Goal: Check status: Check status

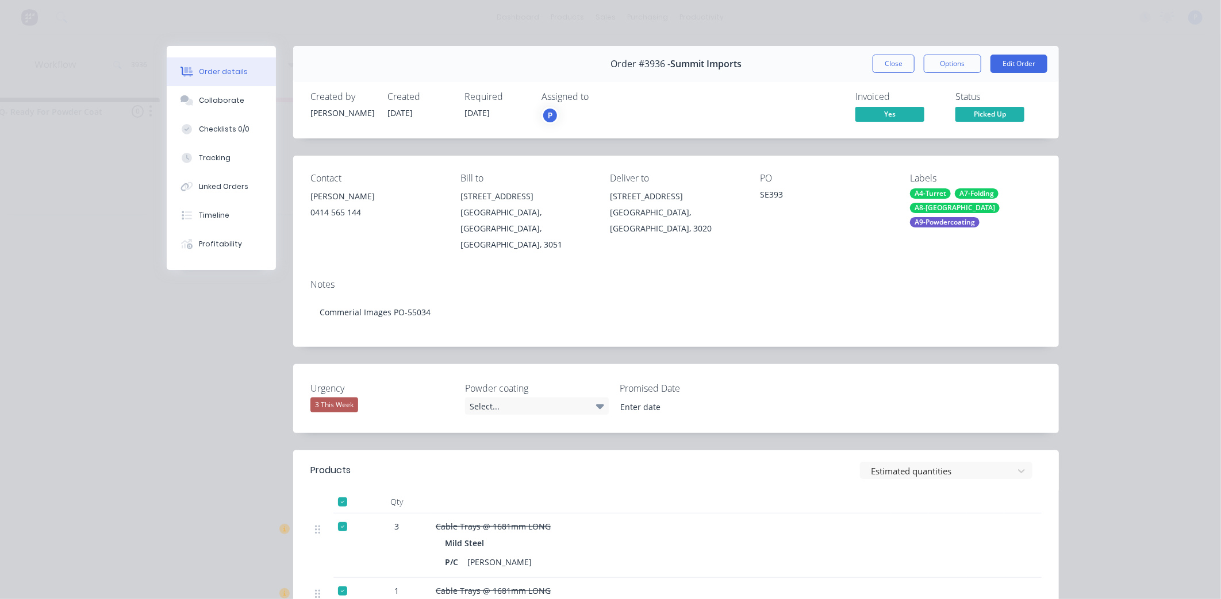
scroll to position [89, 0]
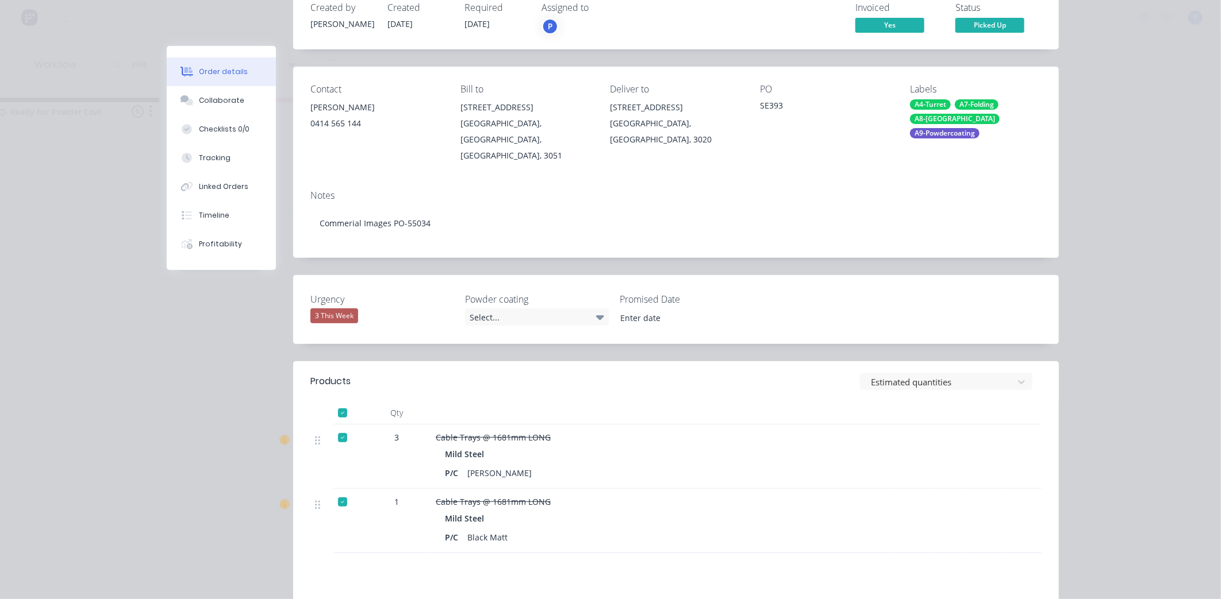
drag, startPoint x: 0, startPoint y: 0, endPoint x: 898, endPoint y: 328, distance: 955.8
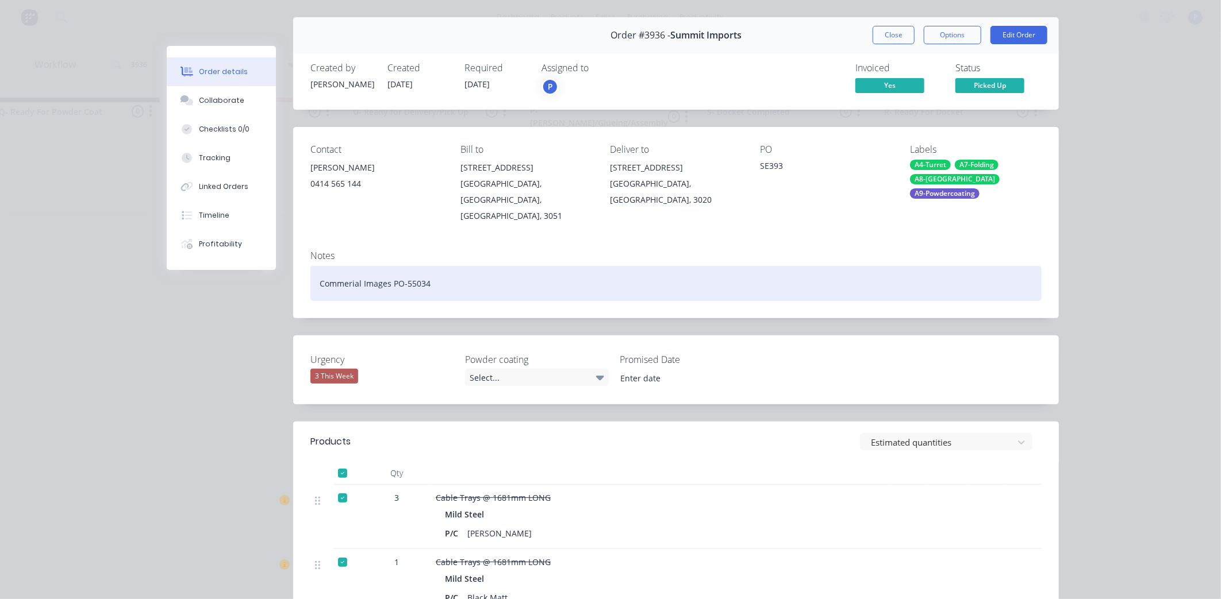
scroll to position [0, 0]
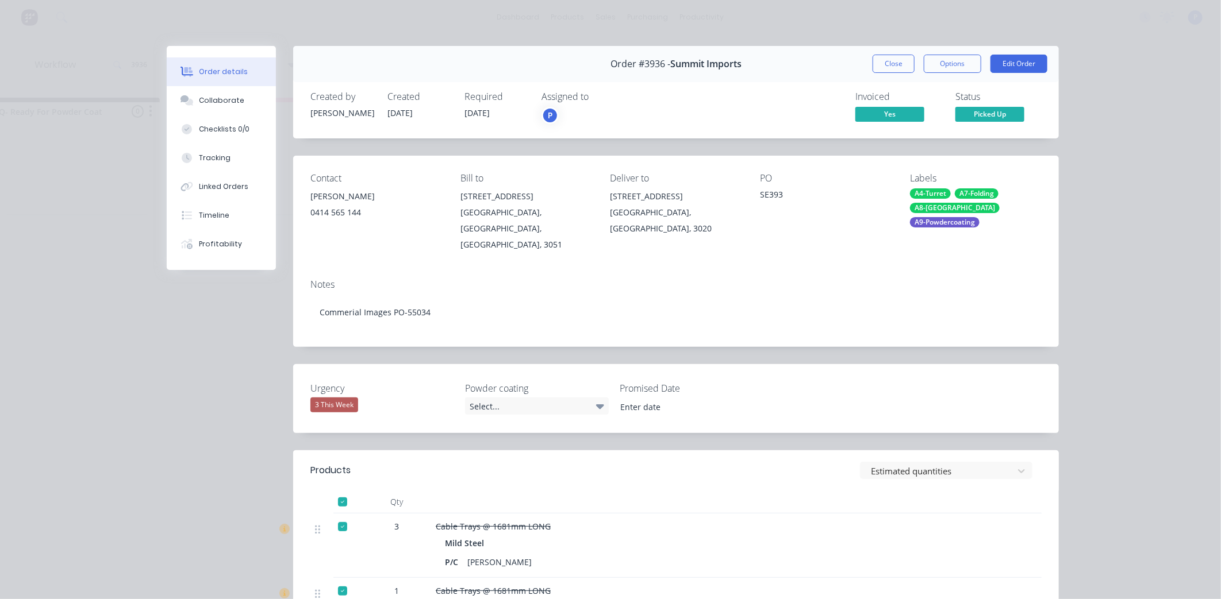
drag, startPoint x: 759, startPoint y: 433, endPoint x: 749, endPoint y: 261, distance: 172.1
click at [891, 59] on button "Close" at bounding box center [893, 64] width 42 height 18
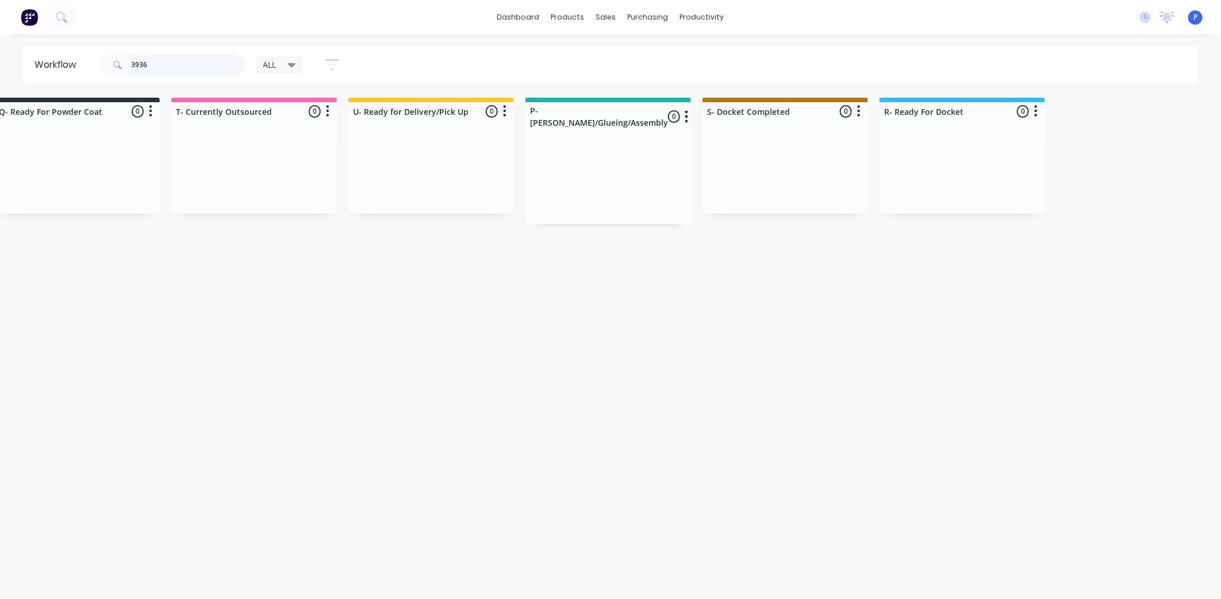
click at [150, 65] on input "3936" at bounding box center [188, 64] width 114 height 23
type input "3"
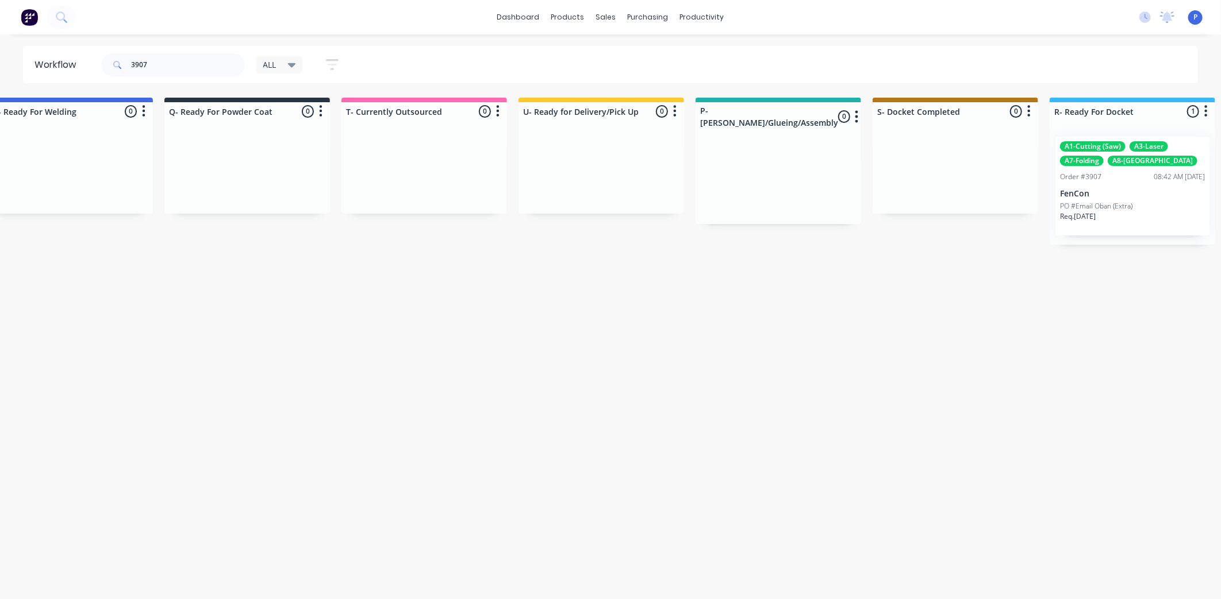
scroll to position [0, 2863]
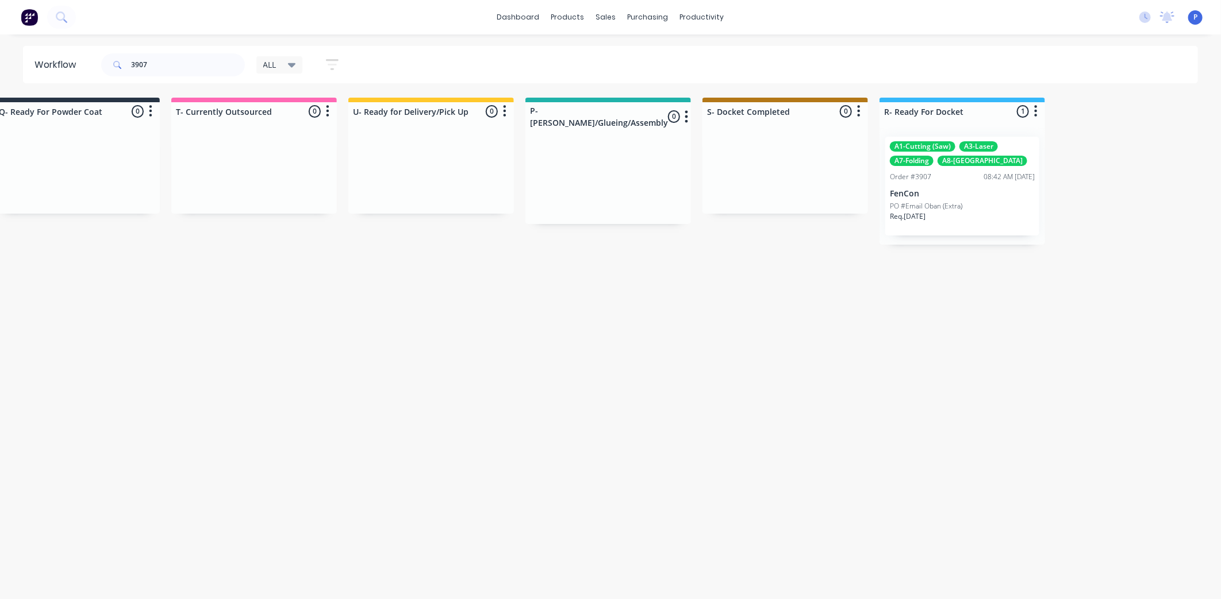
drag, startPoint x: 353, startPoint y: 306, endPoint x: 454, endPoint y: 334, distance: 104.6
click at [980, 190] on p "FenCon" at bounding box center [962, 194] width 145 height 10
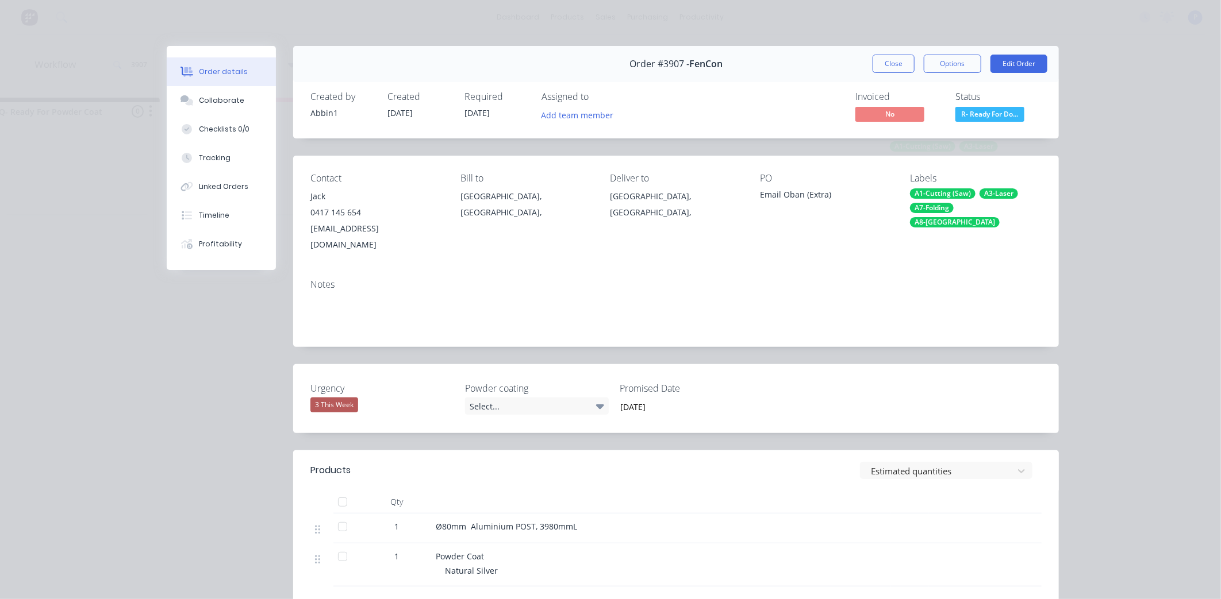
click at [337, 491] on div at bounding box center [342, 502] width 23 height 23
click at [886, 61] on button "Close" at bounding box center [893, 64] width 42 height 18
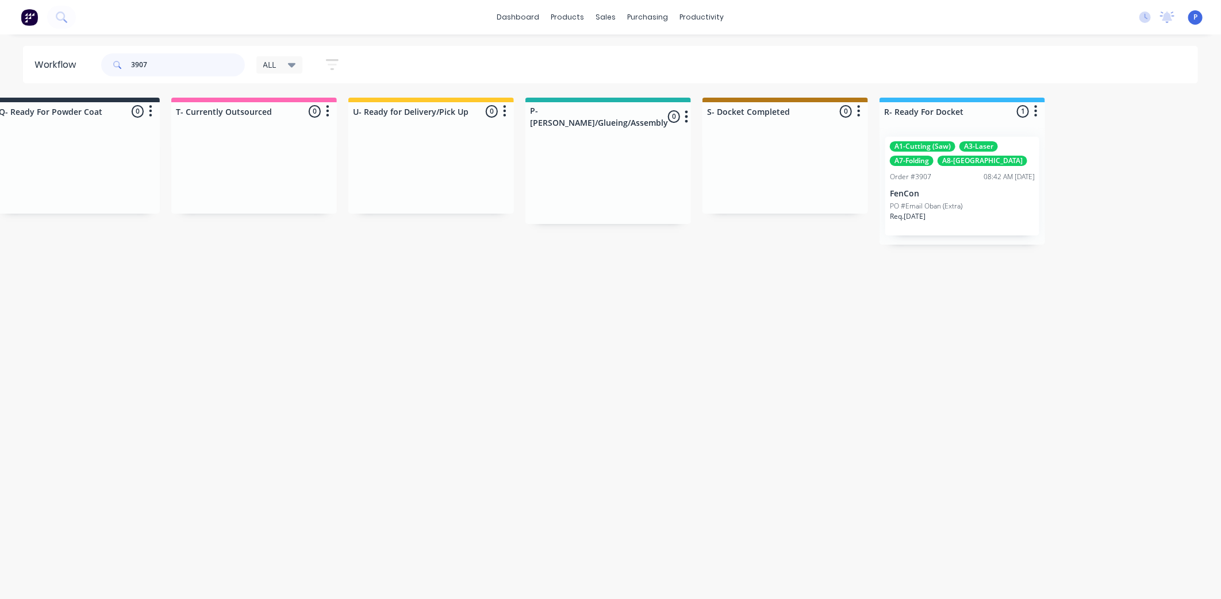
click at [157, 61] on input "3907" at bounding box center [188, 64] width 114 height 23
type input "3"
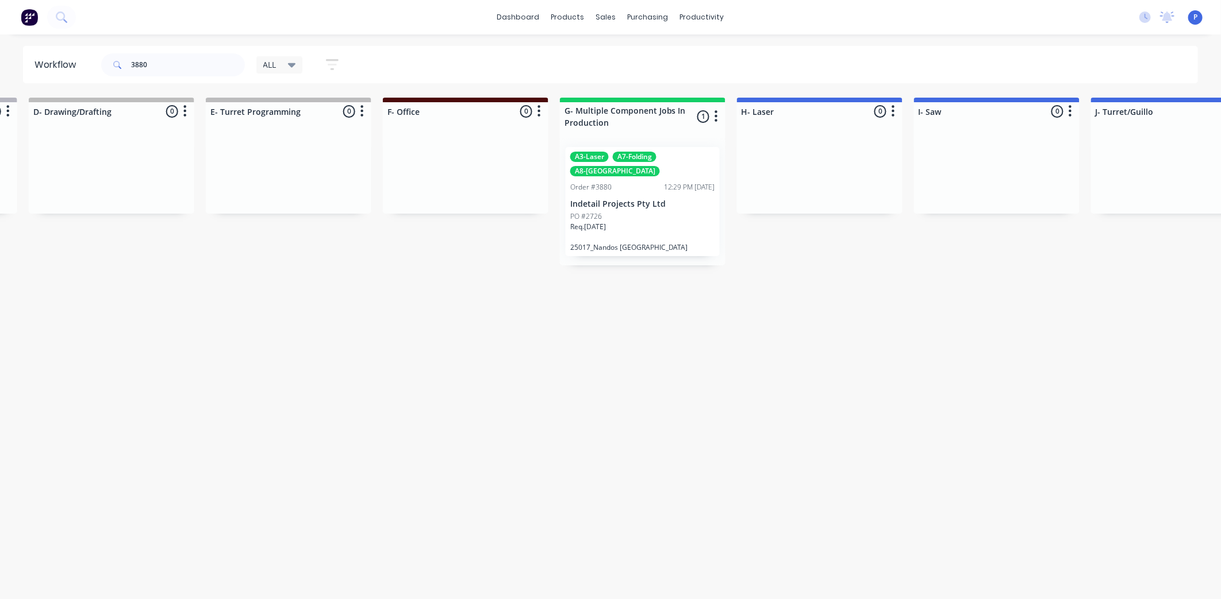
drag, startPoint x: 309, startPoint y: 285, endPoint x: 409, endPoint y: 314, distance: 103.5
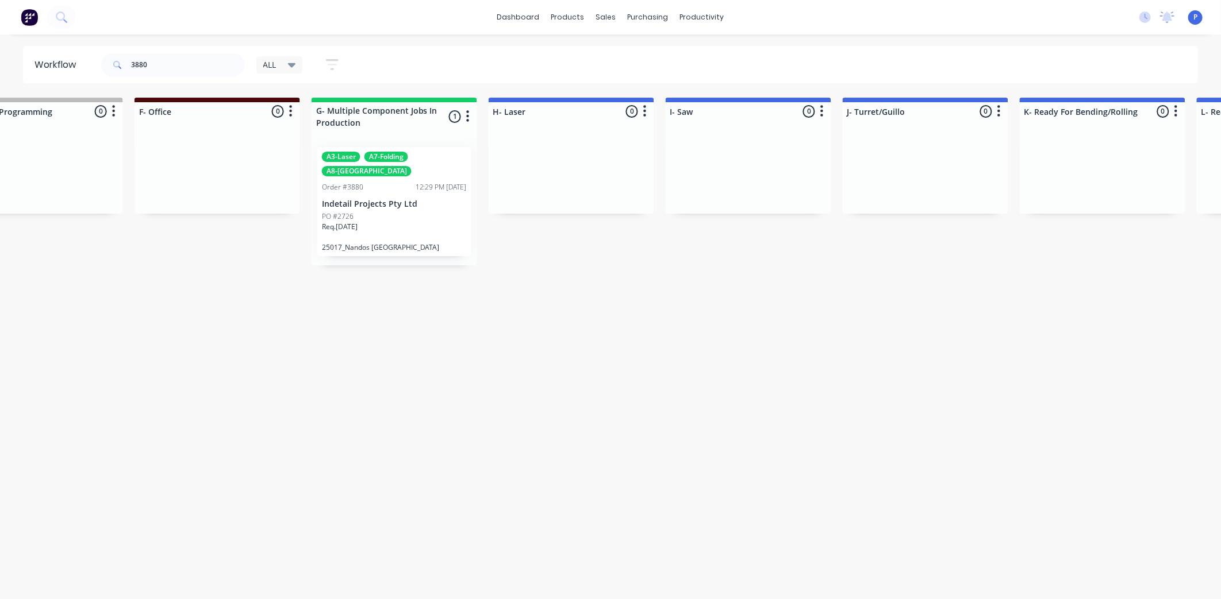
click at [399, 211] on div "PO #2726" at bounding box center [394, 216] width 145 height 10
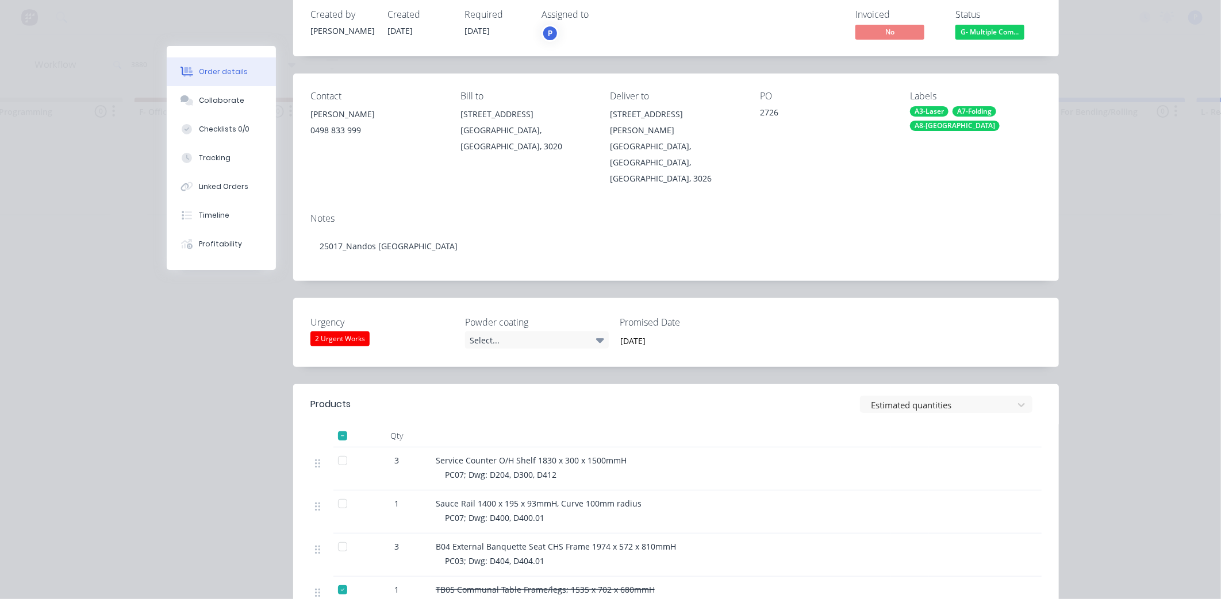
scroll to position [93, 0]
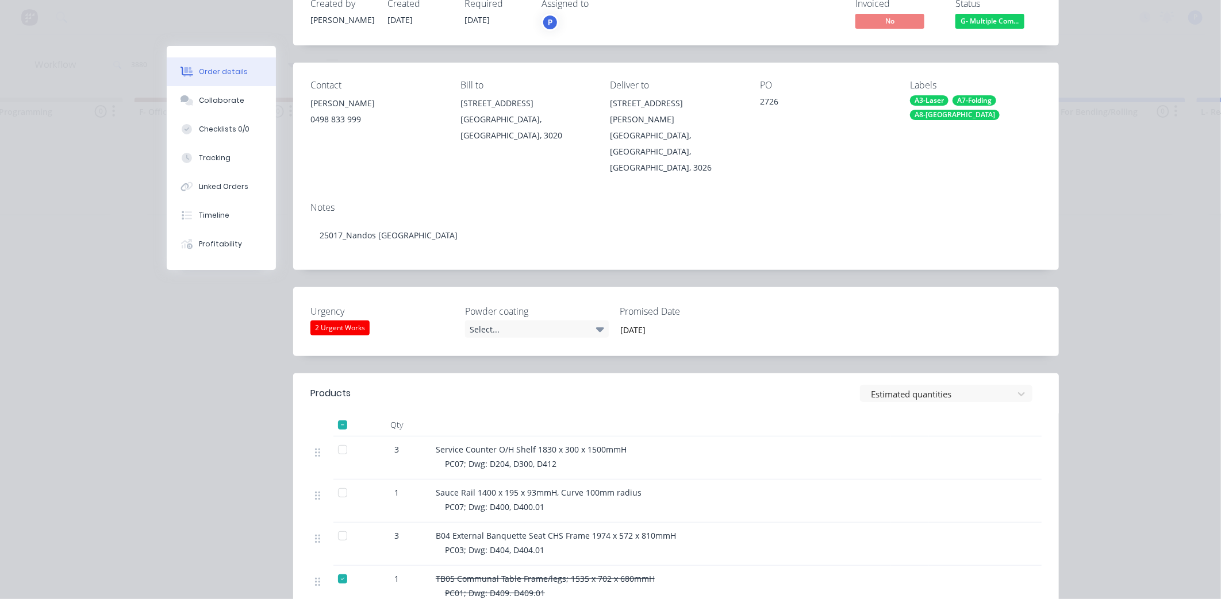
click at [331, 482] on div at bounding box center [342, 493] width 23 height 23
click at [229, 153] on button "Tracking" at bounding box center [221, 158] width 109 height 29
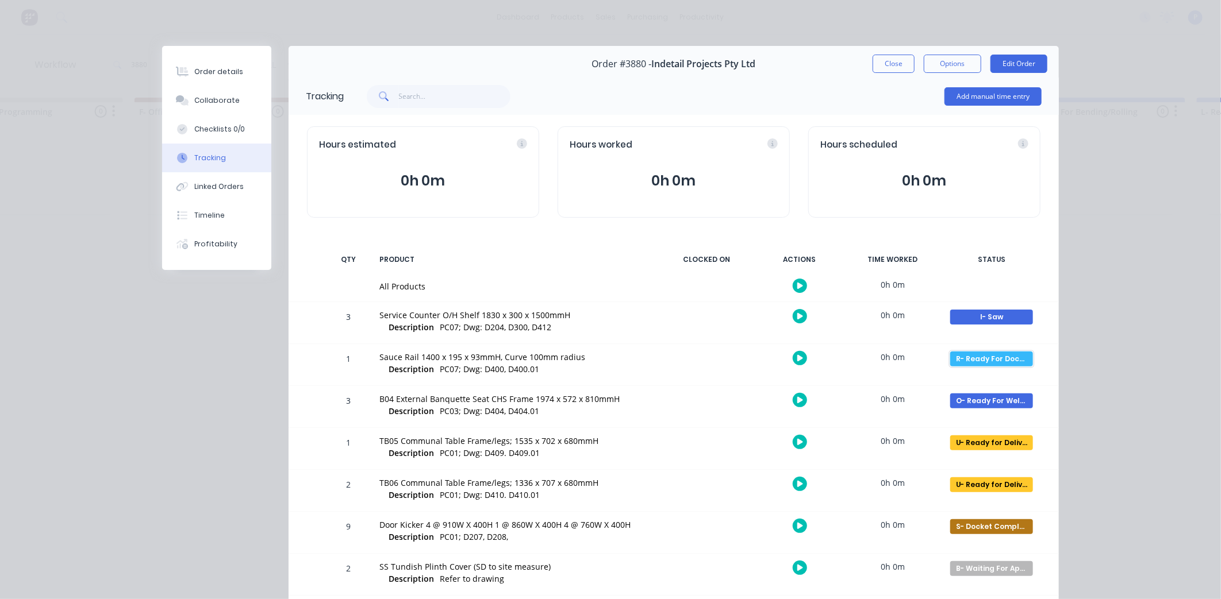
click at [967, 360] on div "R- Ready For Docket" at bounding box center [991, 359] width 83 height 15
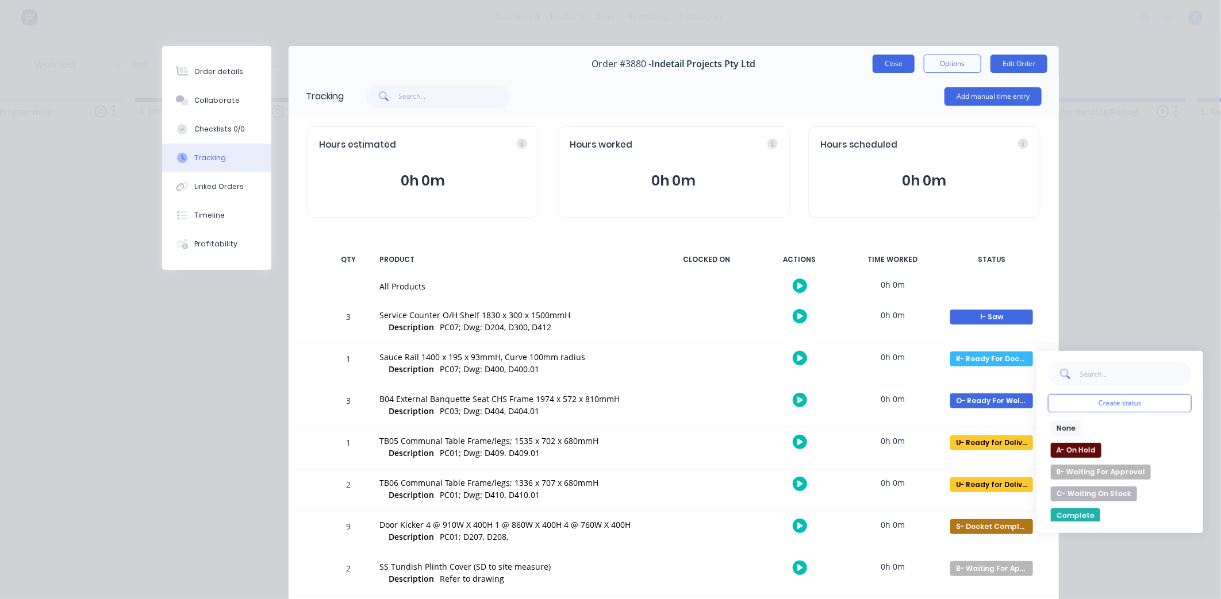
click at [894, 64] on button "Close" at bounding box center [893, 64] width 42 height 18
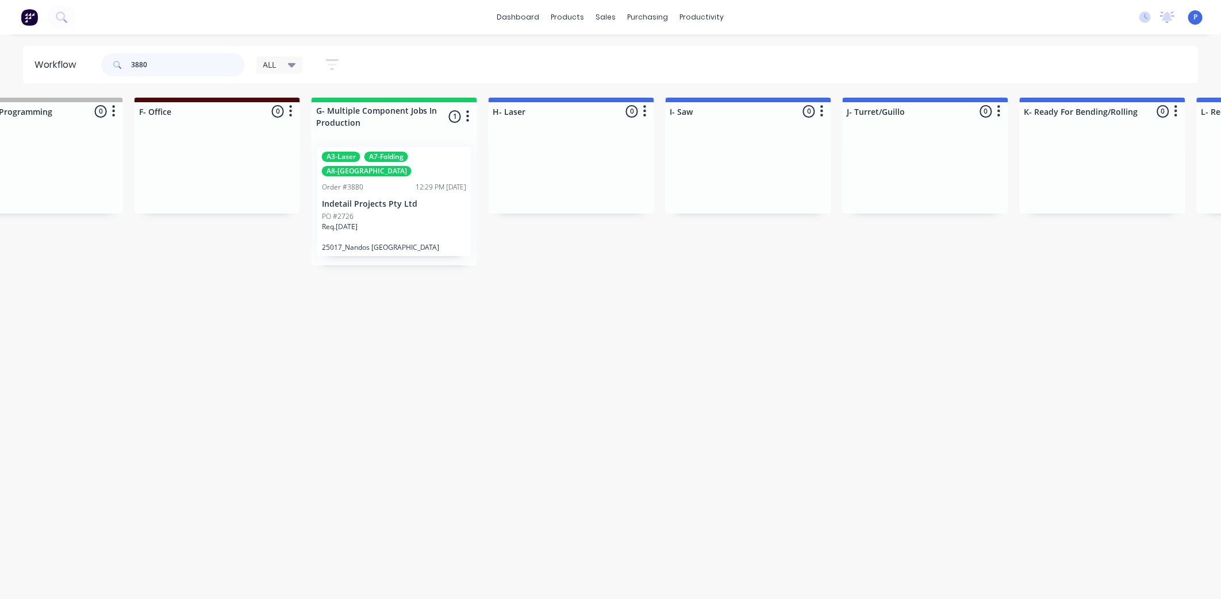
click at [174, 55] on input "3880" at bounding box center [188, 64] width 114 height 23
type input "3"
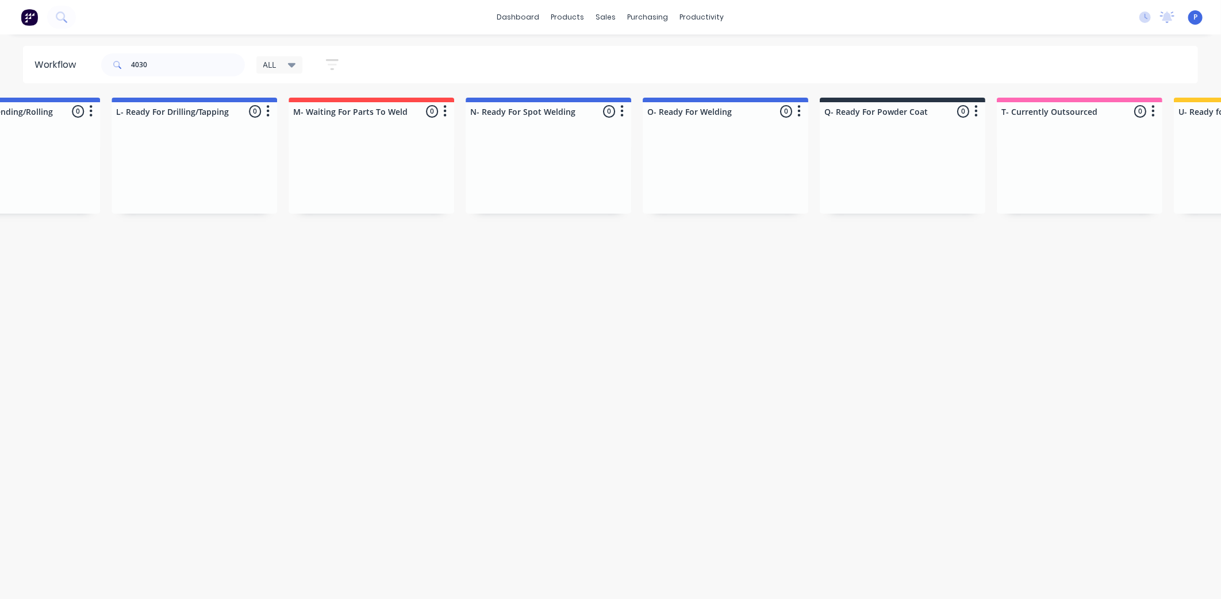
scroll to position [0, 2863]
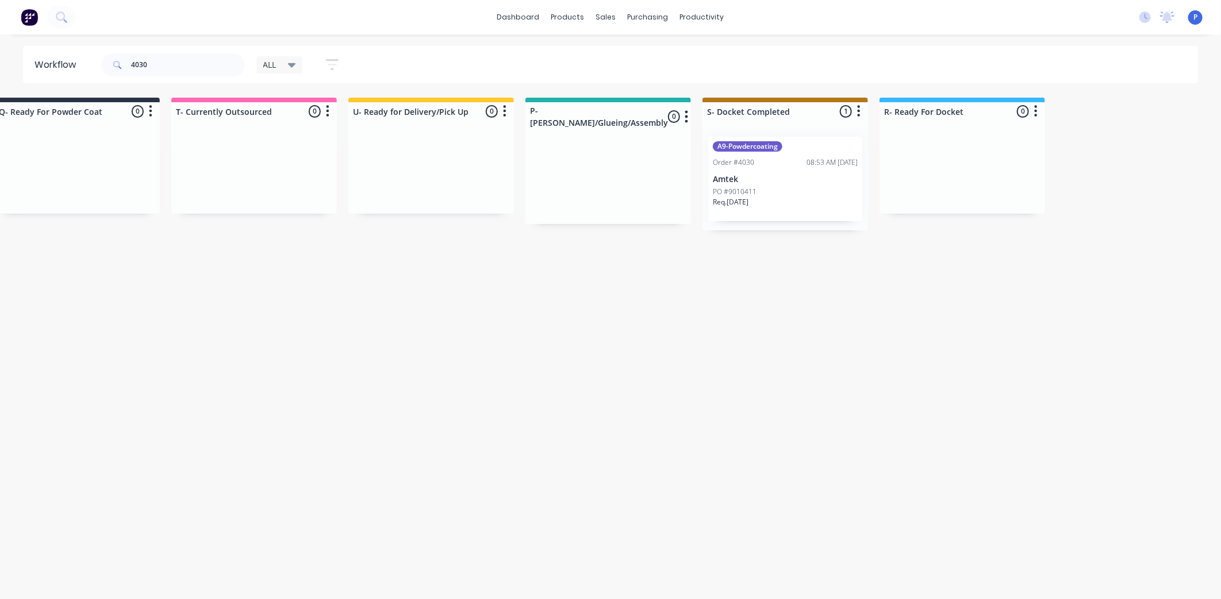
drag, startPoint x: 248, startPoint y: 306, endPoint x: 385, endPoint y: 318, distance: 137.4
click at [771, 194] on div "PO #9010411" at bounding box center [785, 192] width 145 height 10
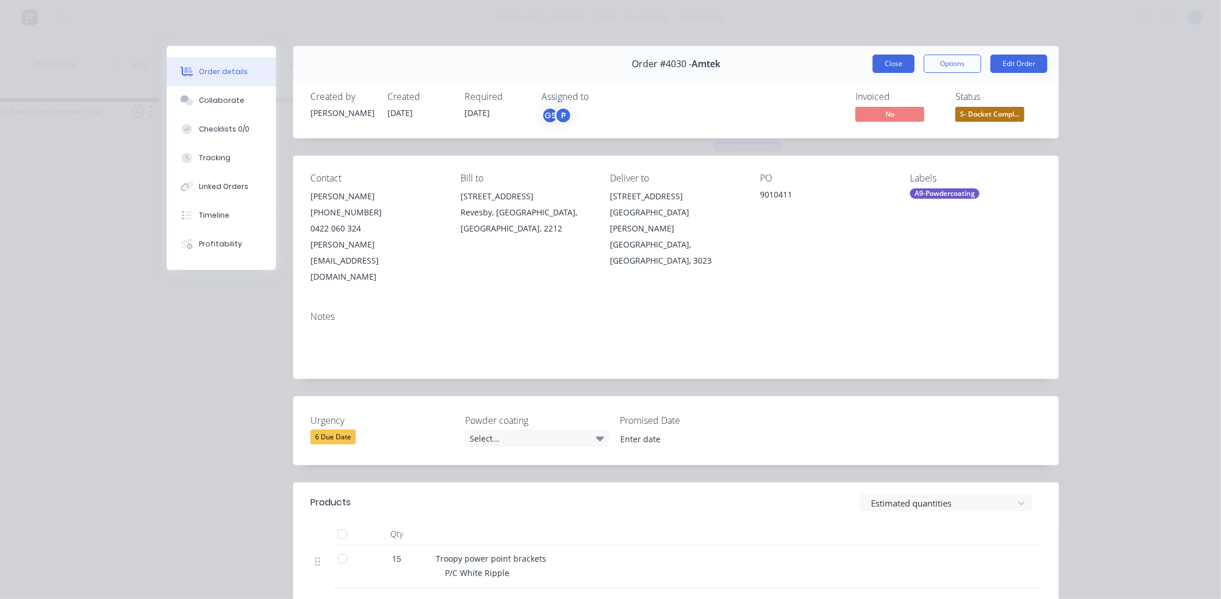
click at [899, 65] on button "Close" at bounding box center [893, 64] width 42 height 18
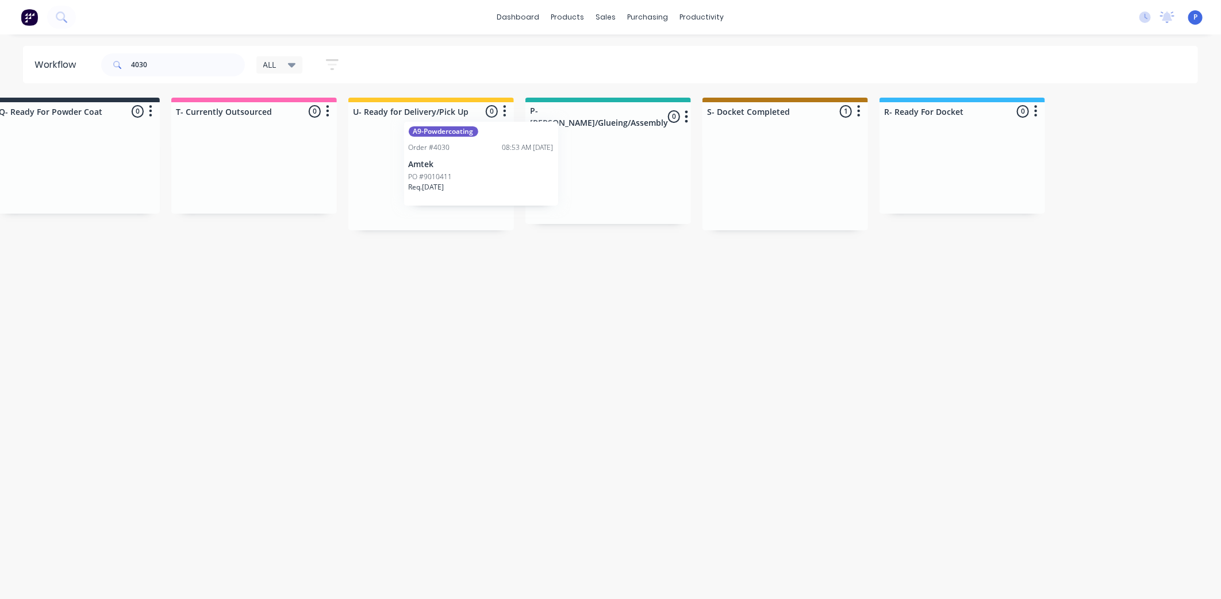
drag, startPoint x: 774, startPoint y: 170, endPoint x: 432, endPoint y: 160, distance: 342.1
click at [432, 160] on div "Order #4030 08:53 AM [DATE]" at bounding box center [431, 162] width 145 height 10
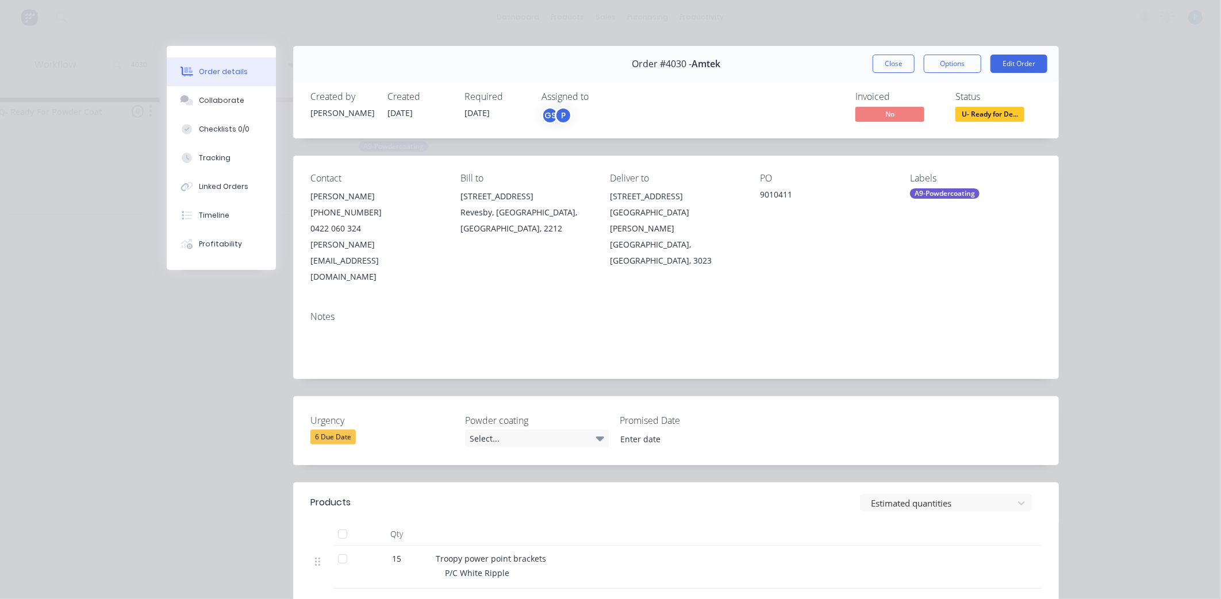
click at [336, 523] on div at bounding box center [342, 534] width 23 height 23
click at [891, 61] on button "Close" at bounding box center [893, 64] width 42 height 18
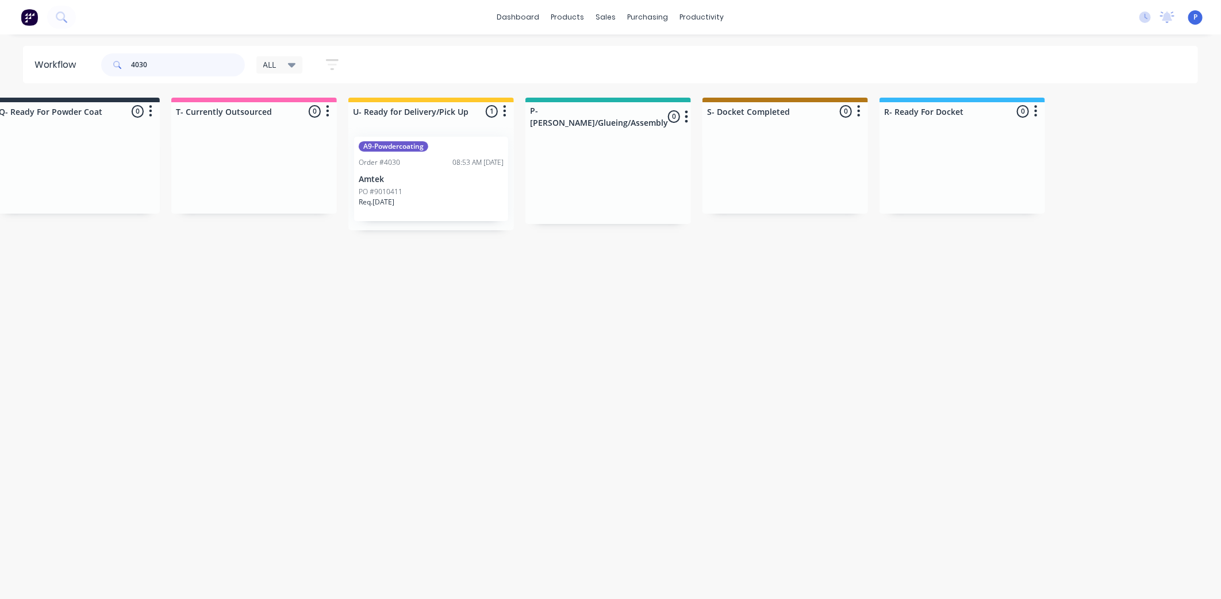
click at [170, 58] on input "4030" at bounding box center [188, 64] width 114 height 23
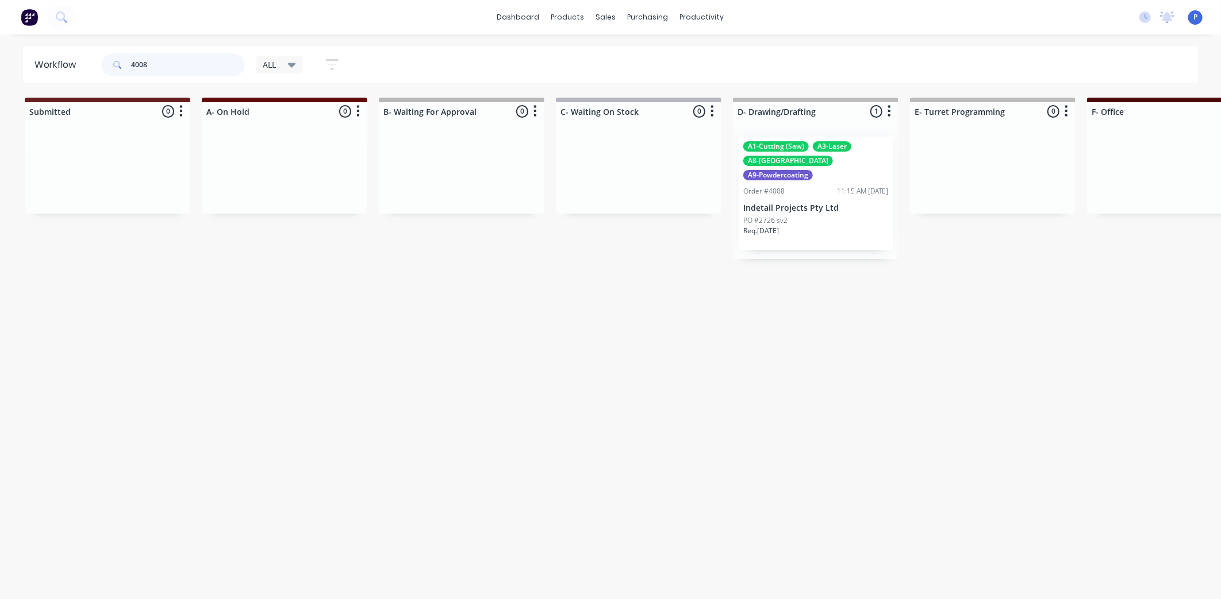
type input "4008"
click at [834, 203] on p "Indetail Projects Pty Ltd" at bounding box center [815, 208] width 145 height 10
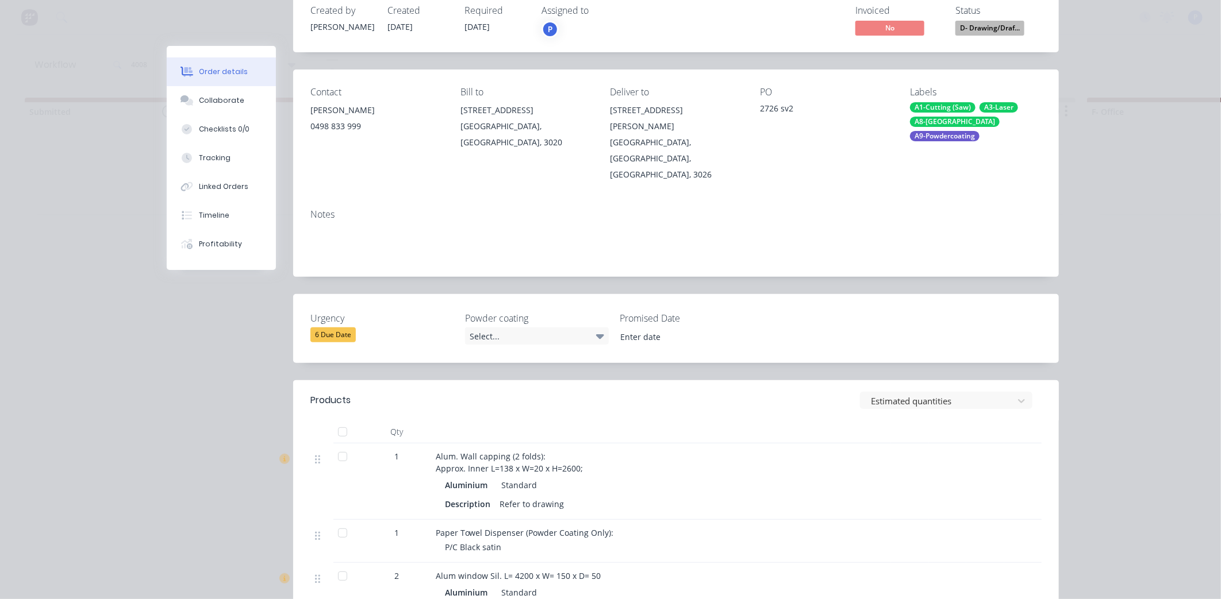
scroll to position [97, 0]
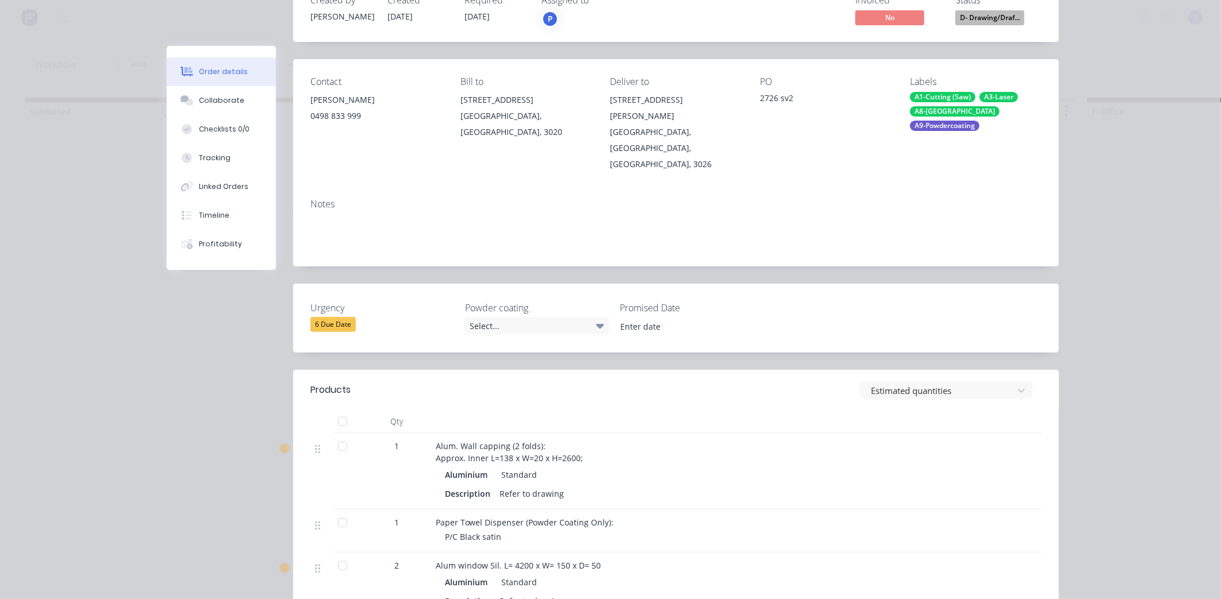
click at [336, 511] on div at bounding box center [342, 522] width 23 height 23
click at [188, 152] on button "Tracking" at bounding box center [221, 158] width 109 height 29
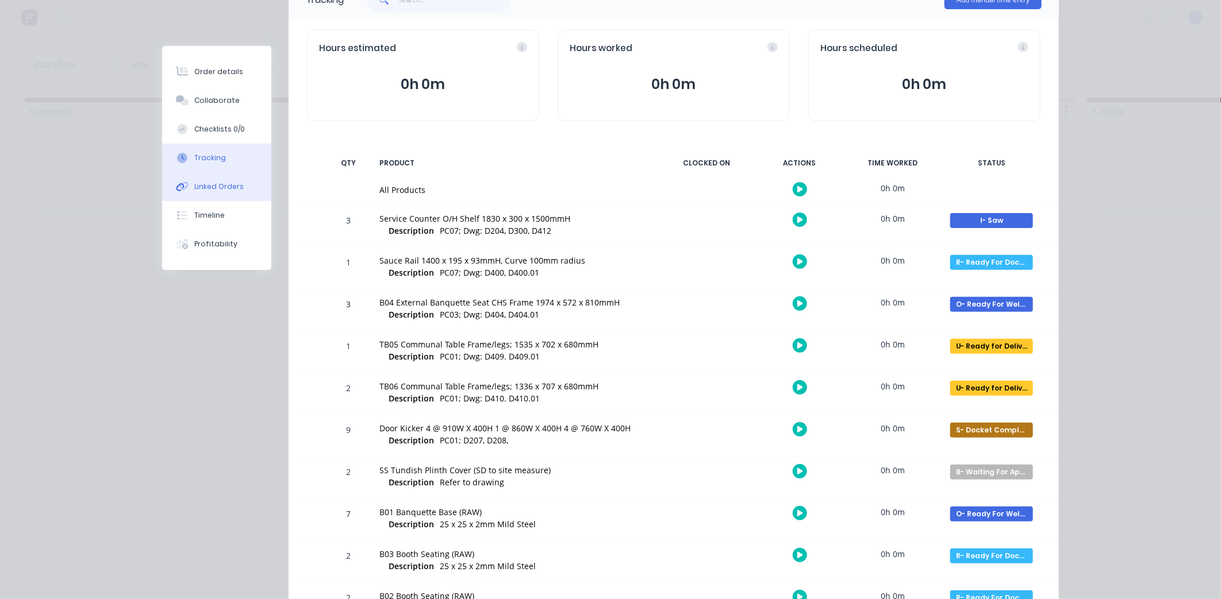
scroll to position [0, 0]
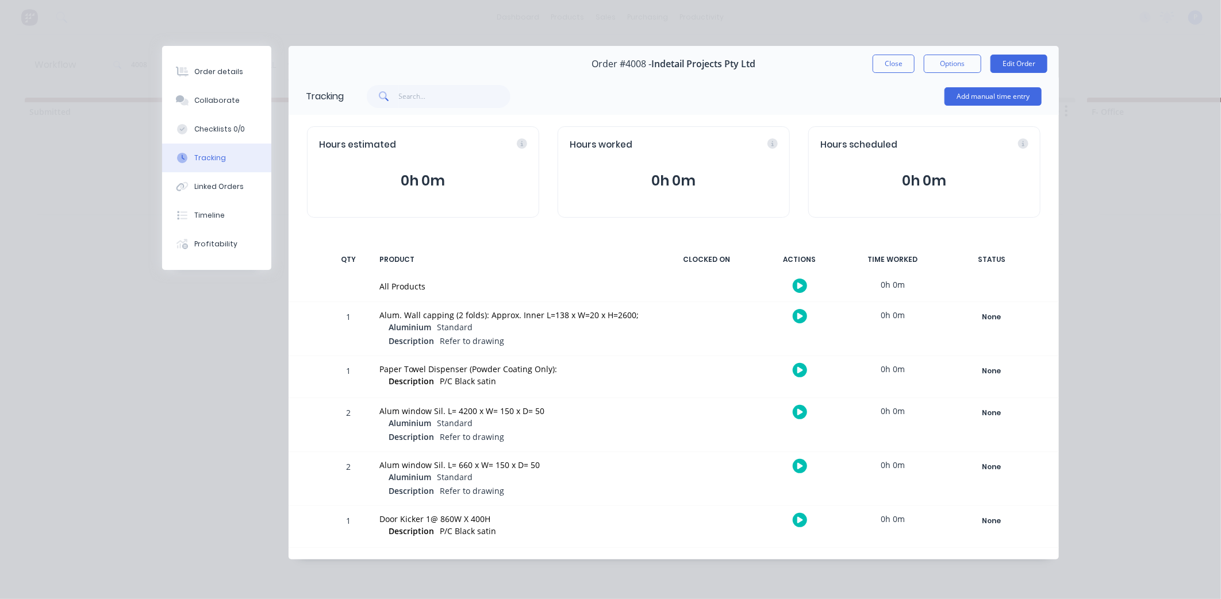
click at [214, 153] on div "Tracking" at bounding box center [210, 158] width 32 height 10
click at [206, 155] on div "Tracking" at bounding box center [210, 158] width 32 height 10
click at [995, 372] on div "None" at bounding box center [991, 371] width 83 height 15
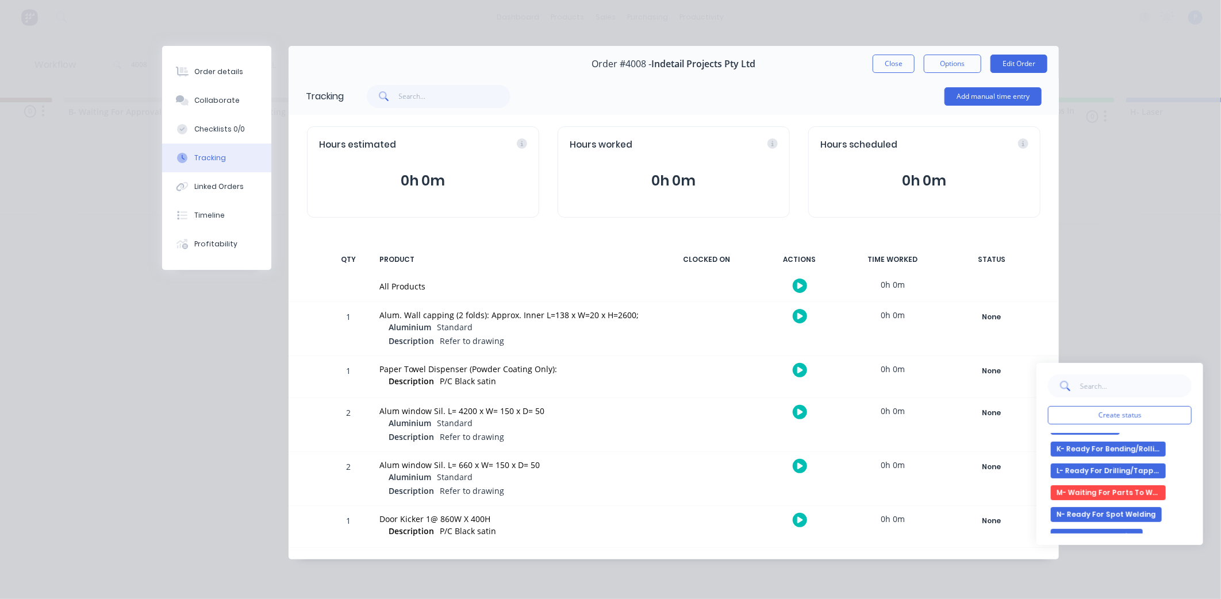
scroll to position [416, 0]
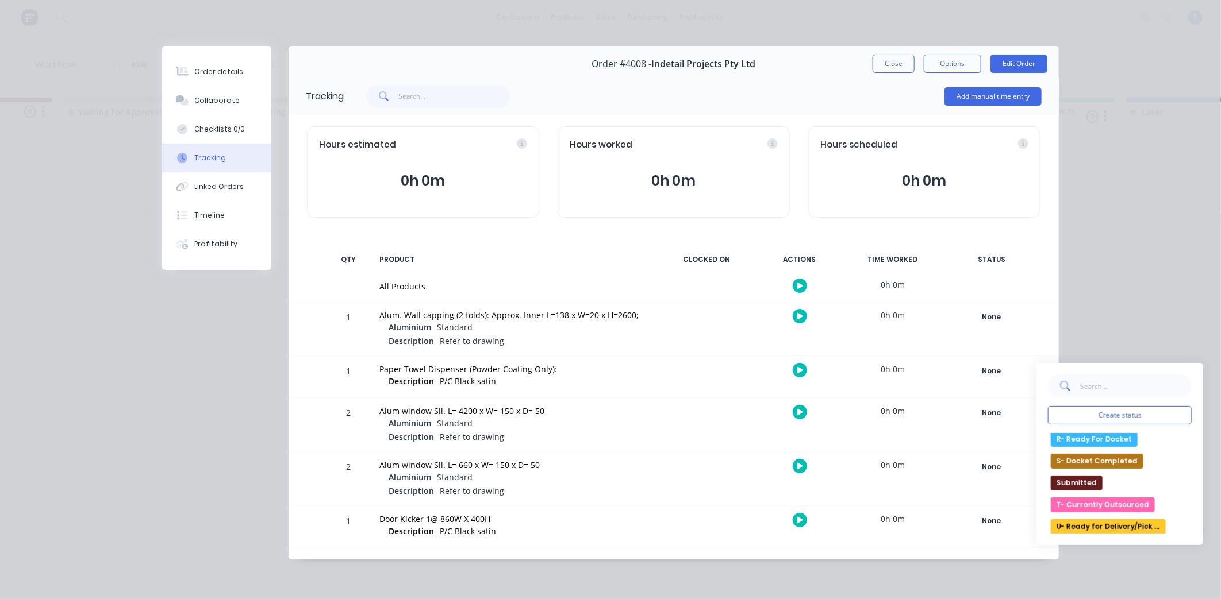
click at [1096, 441] on button "R- Ready For Docket" at bounding box center [1094, 439] width 87 height 15
